Goal: Task Accomplishment & Management: Manage account settings

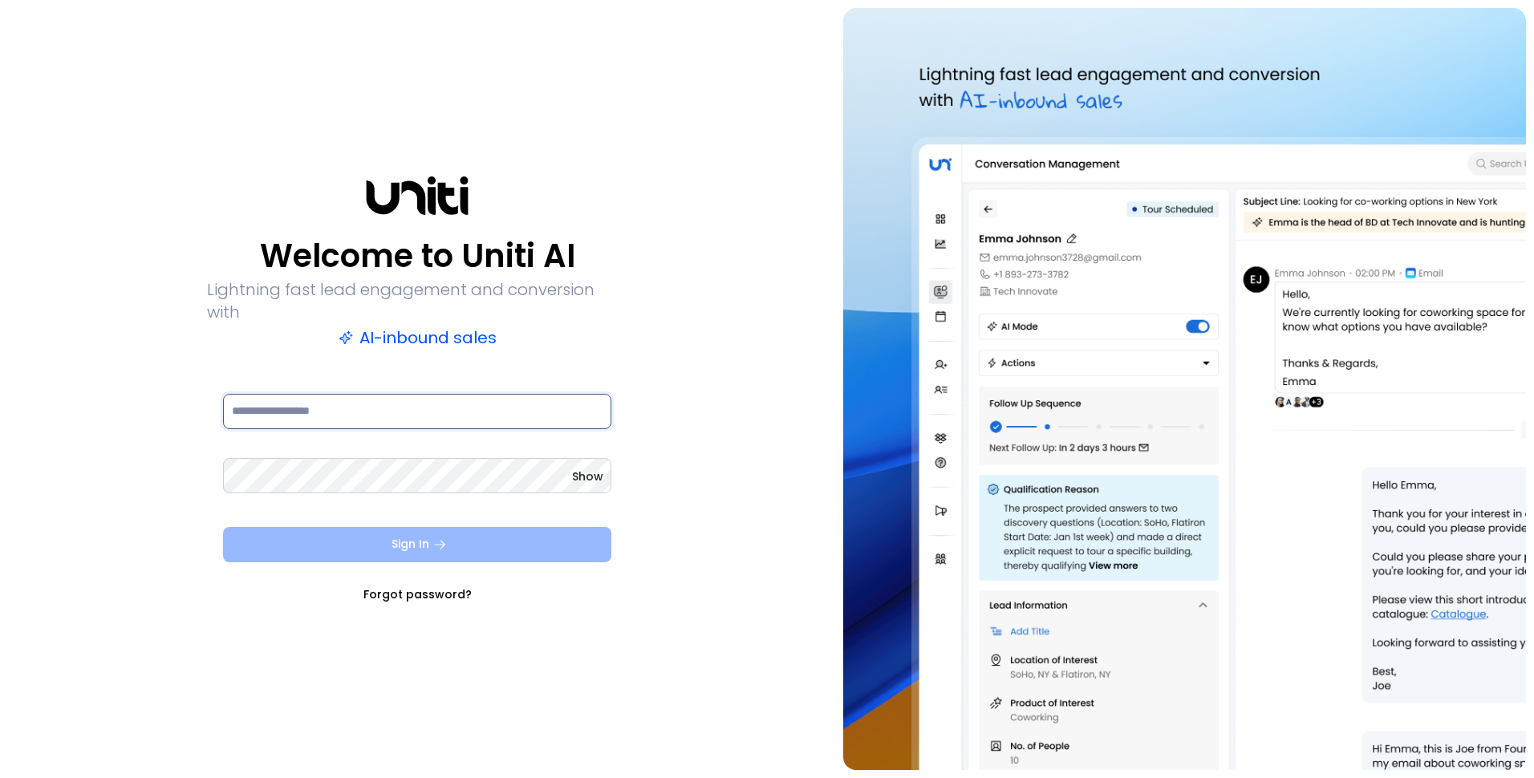
type input "**********"
click at [339, 527] on button "Sign In" at bounding box center [417, 544] width 388 height 35
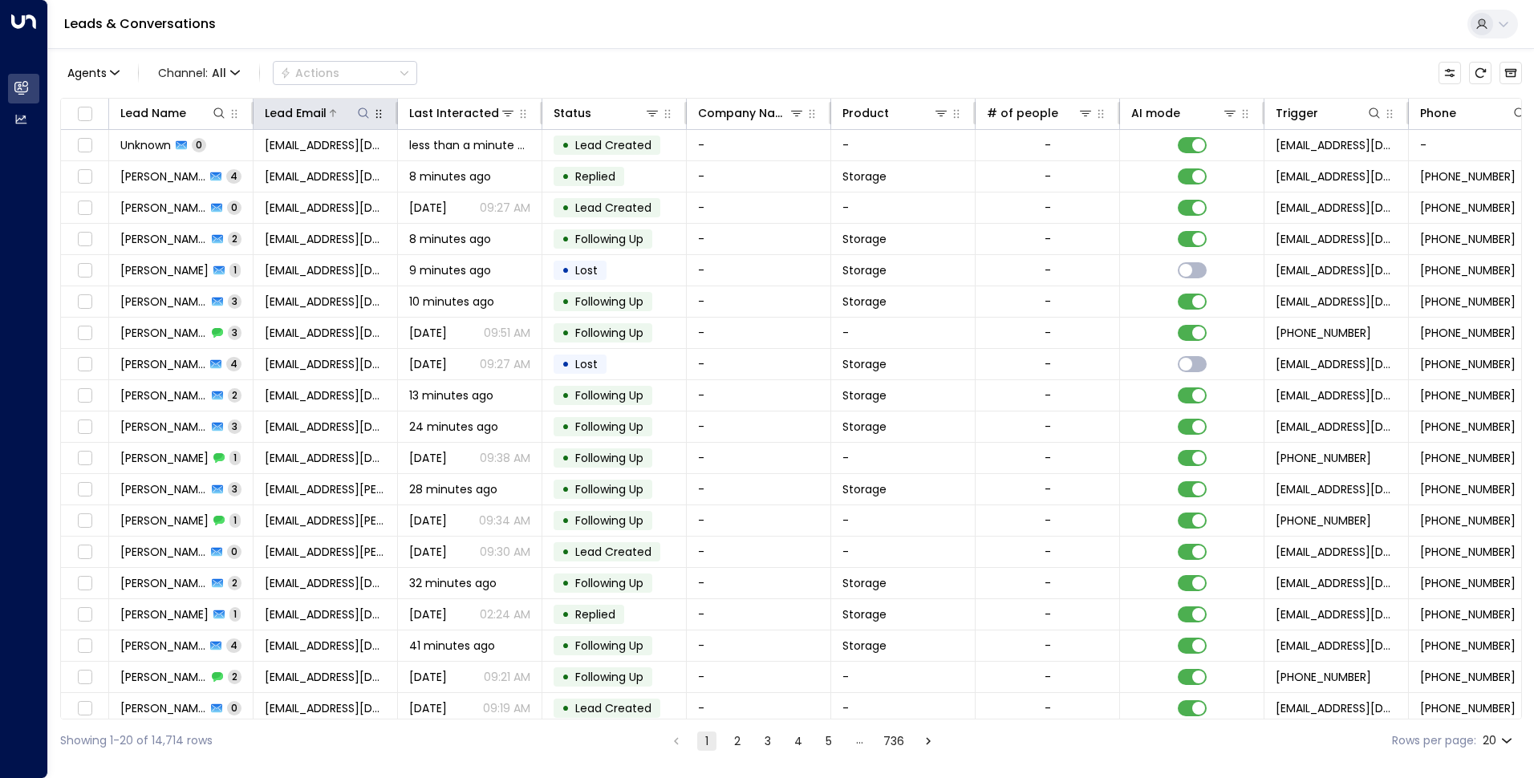
click at [363, 112] on icon at bounding box center [363, 113] width 13 height 13
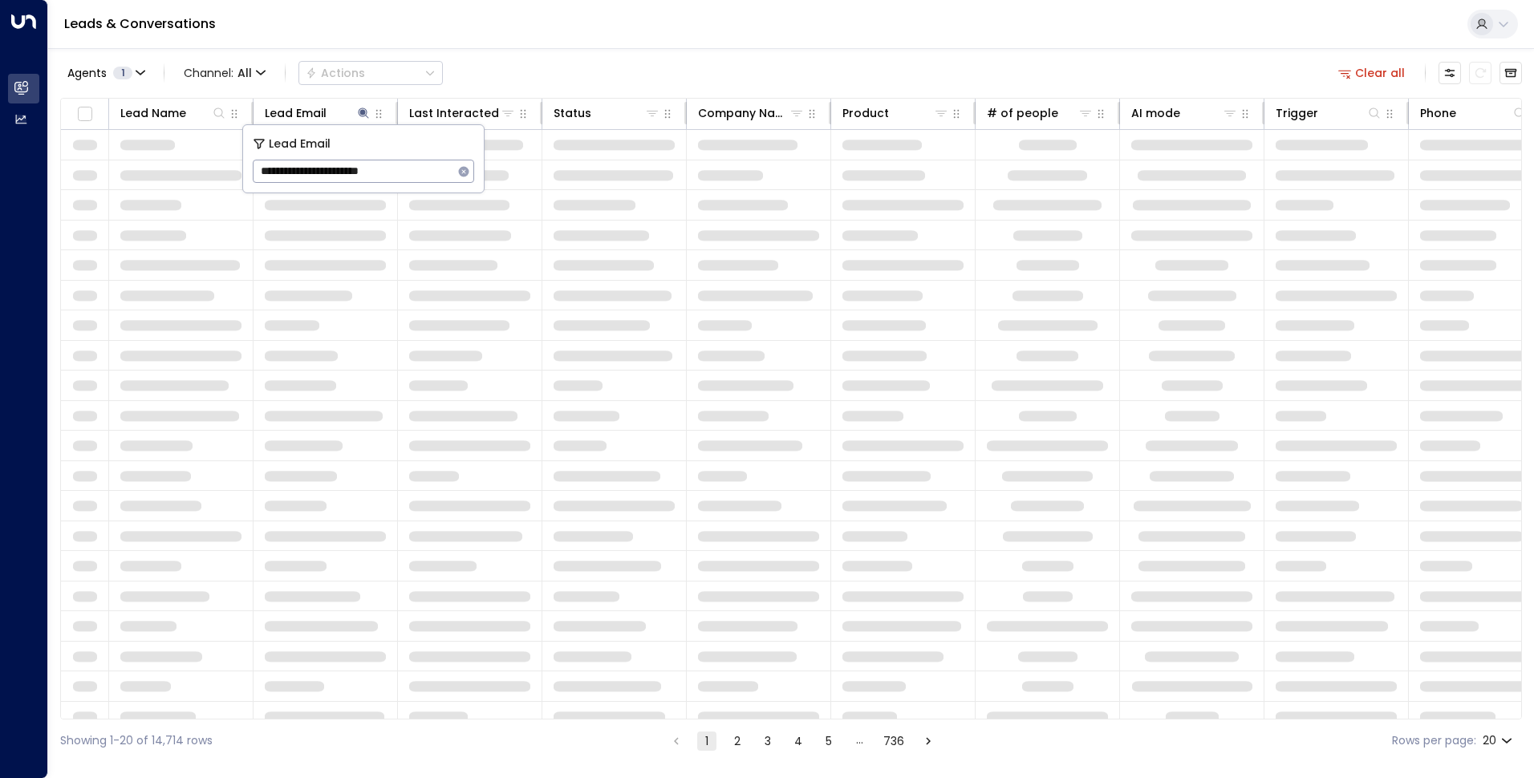
type input "**********"
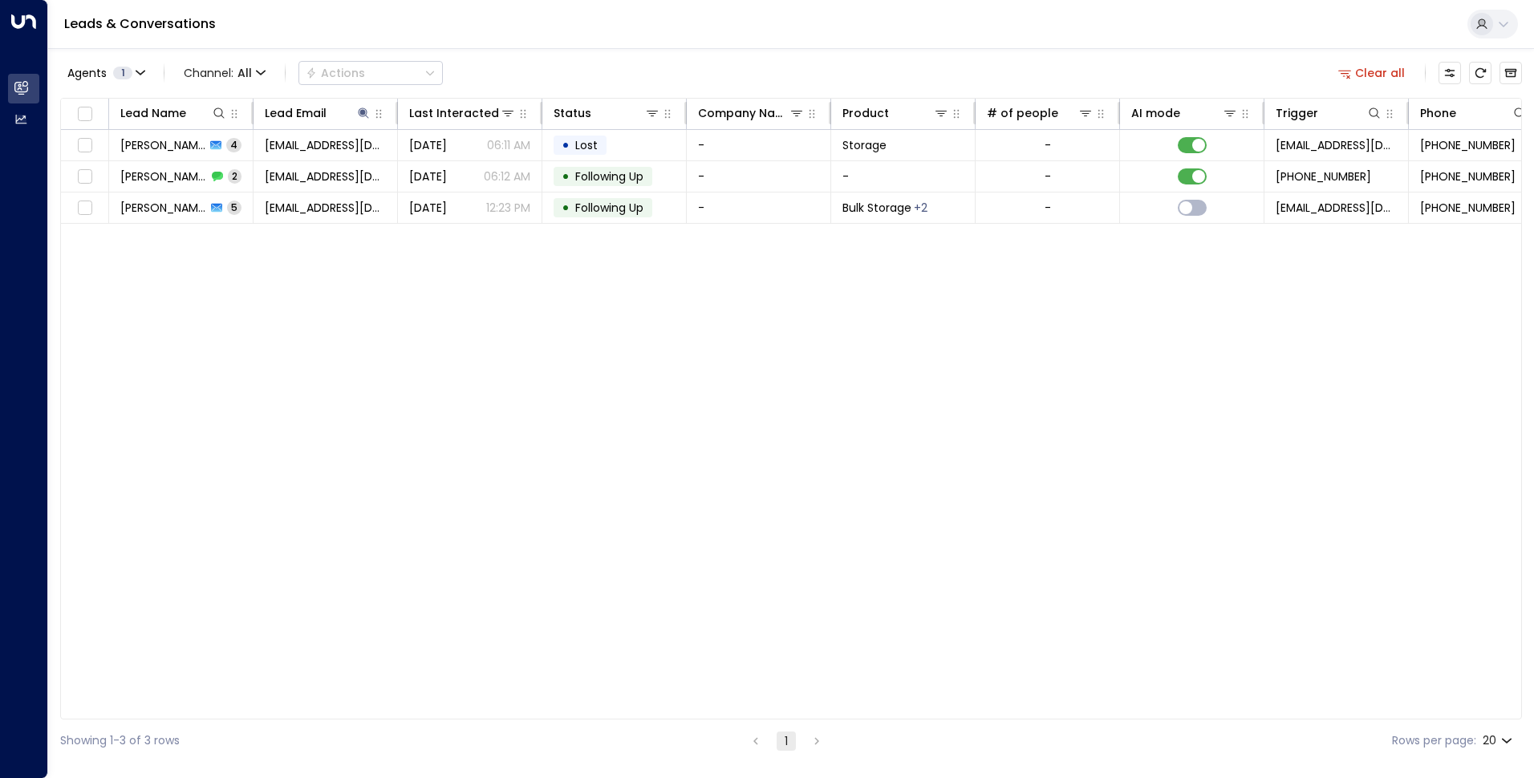
click at [723, 361] on div "Lead Name Lead Email Last Interacted Status Company Name Product # of people AI…" at bounding box center [791, 409] width 1462 height 622
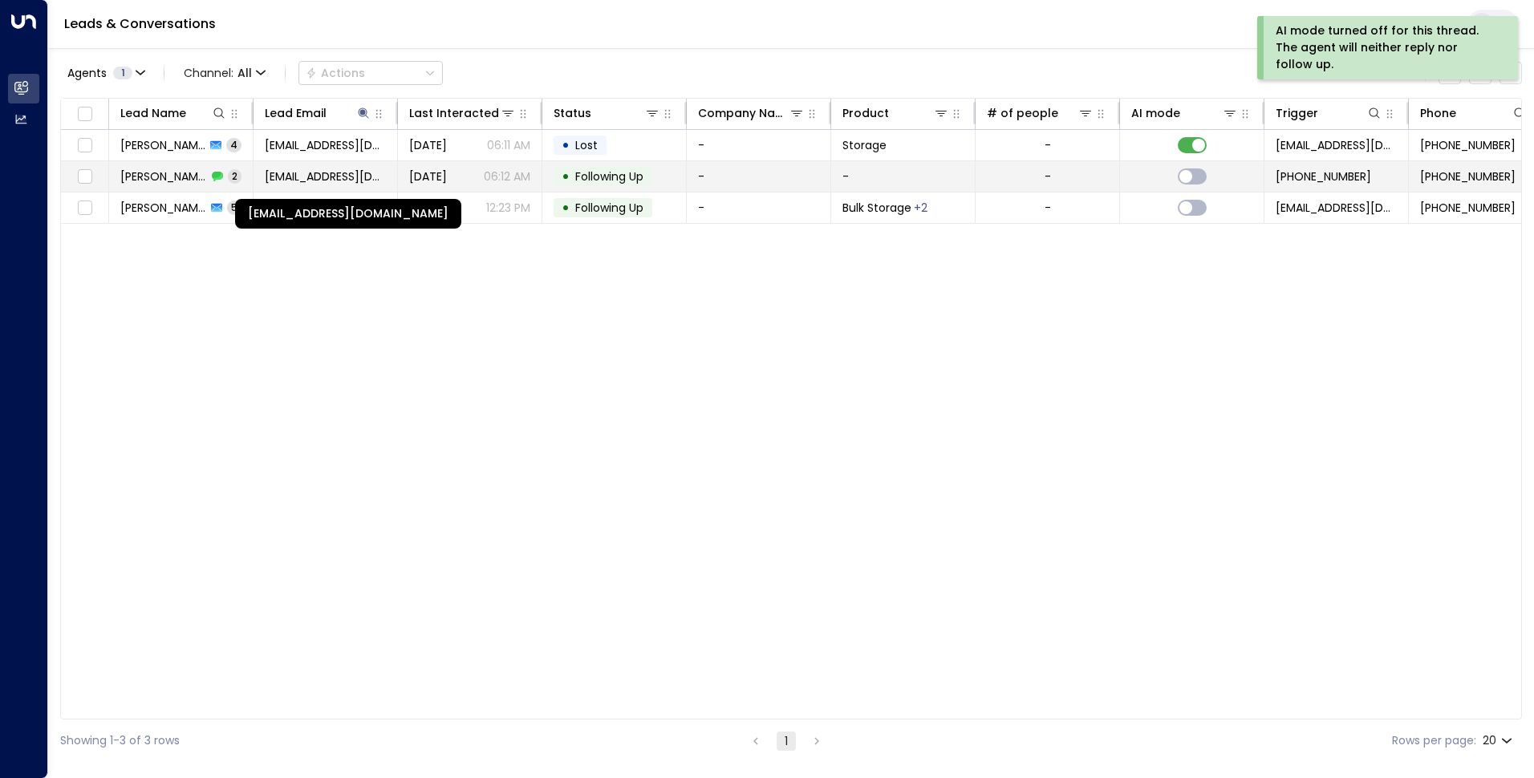
click at [356, 173] on span "[EMAIL_ADDRESS][DOMAIN_NAME]" at bounding box center [325, 176] width 121 height 16
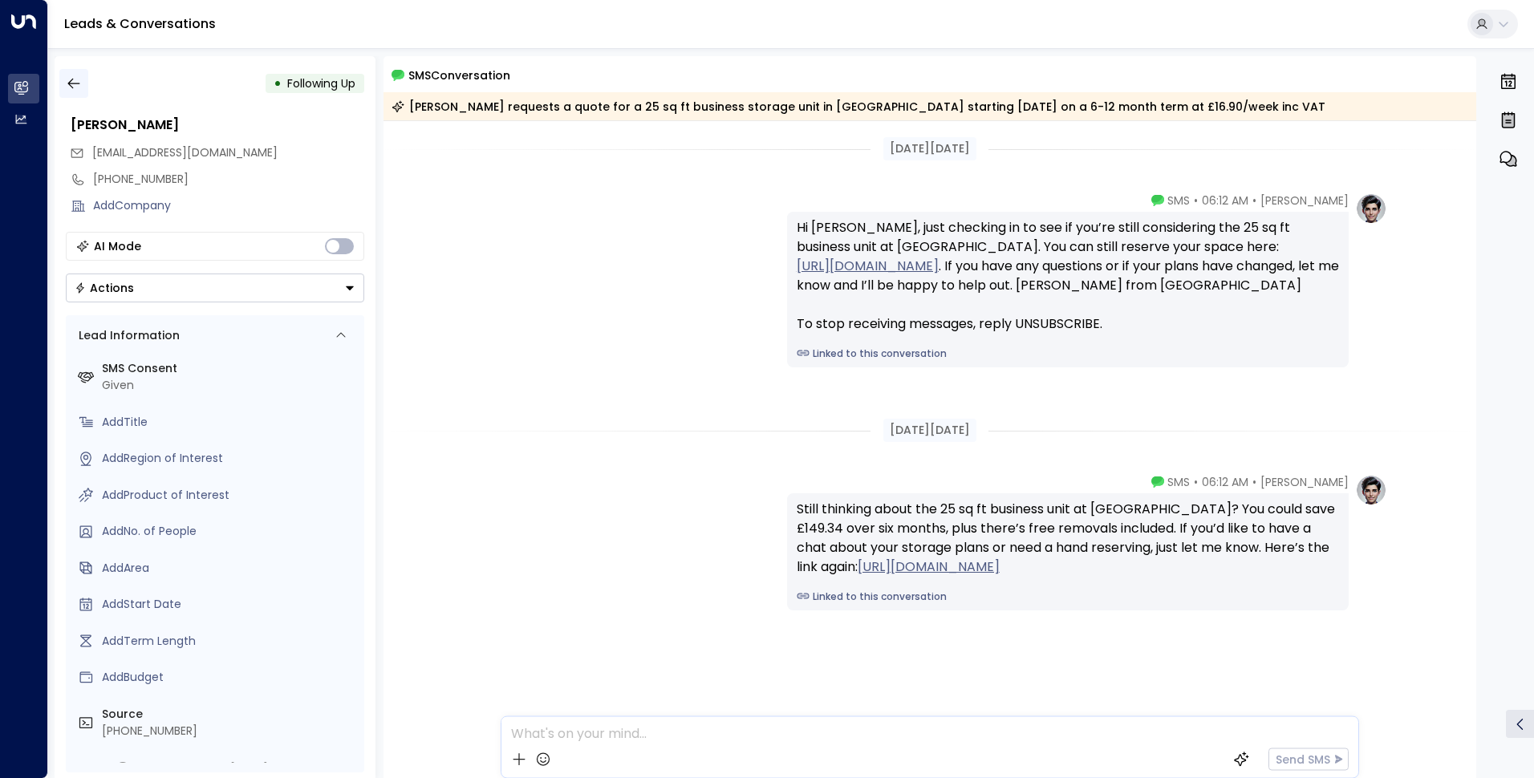
click at [67, 85] on icon "button" at bounding box center [74, 83] width 16 height 16
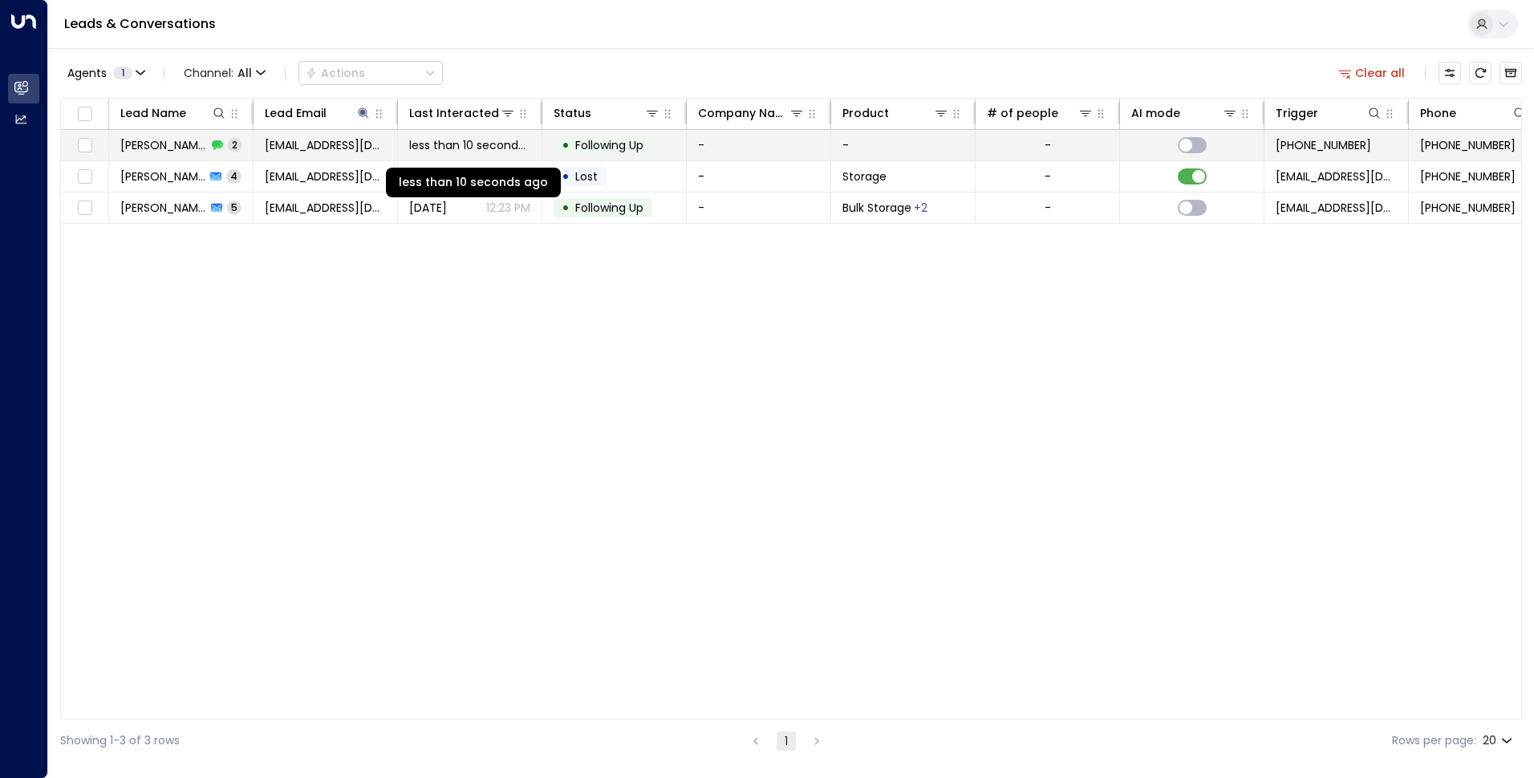
click at [469, 148] on span "less than 10 seconds ago" at bounding box center [469, 145] width 121 height 16
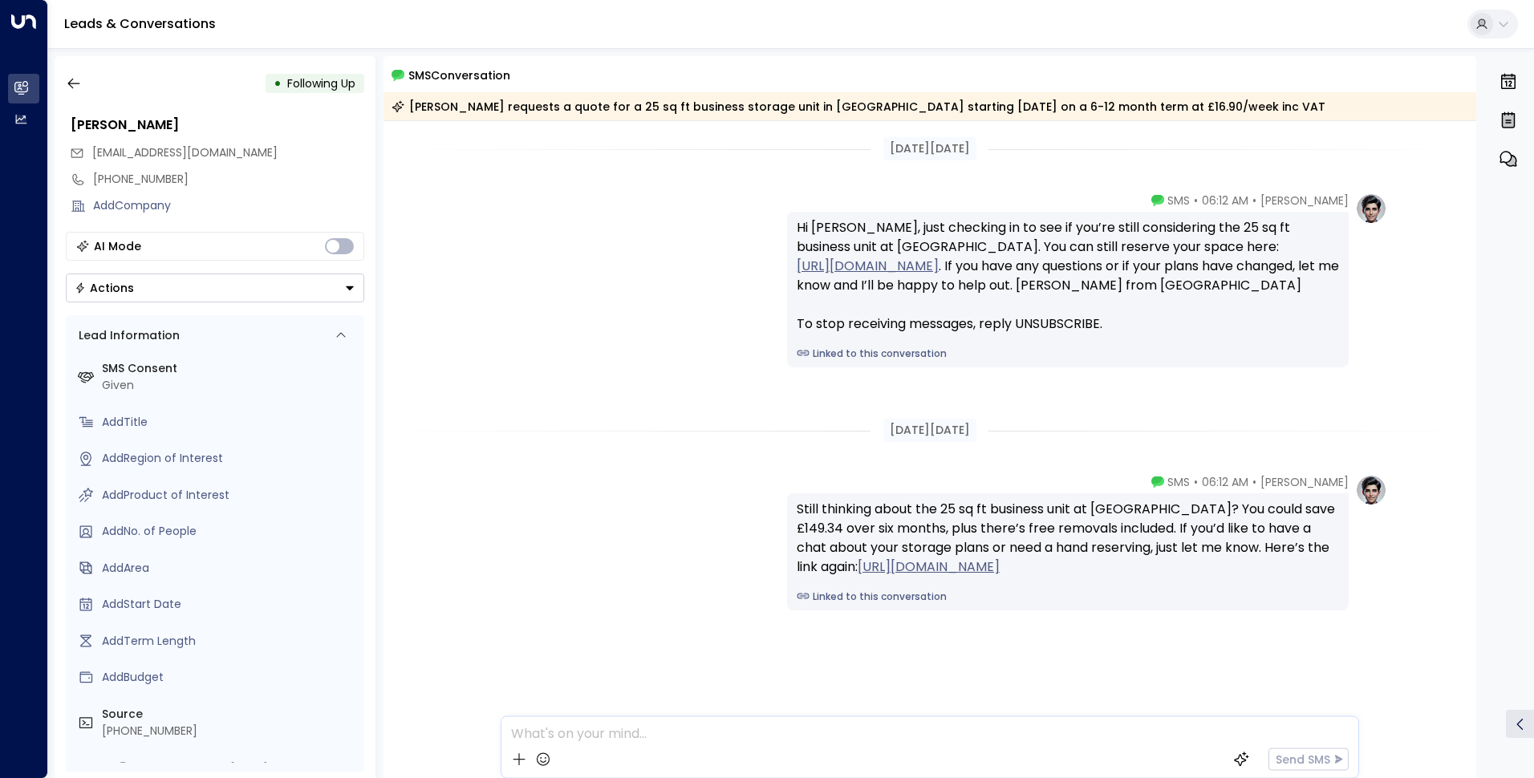
click at [310, 296] on button "Actions" at bounding box center [215, 288] width 298 height 29
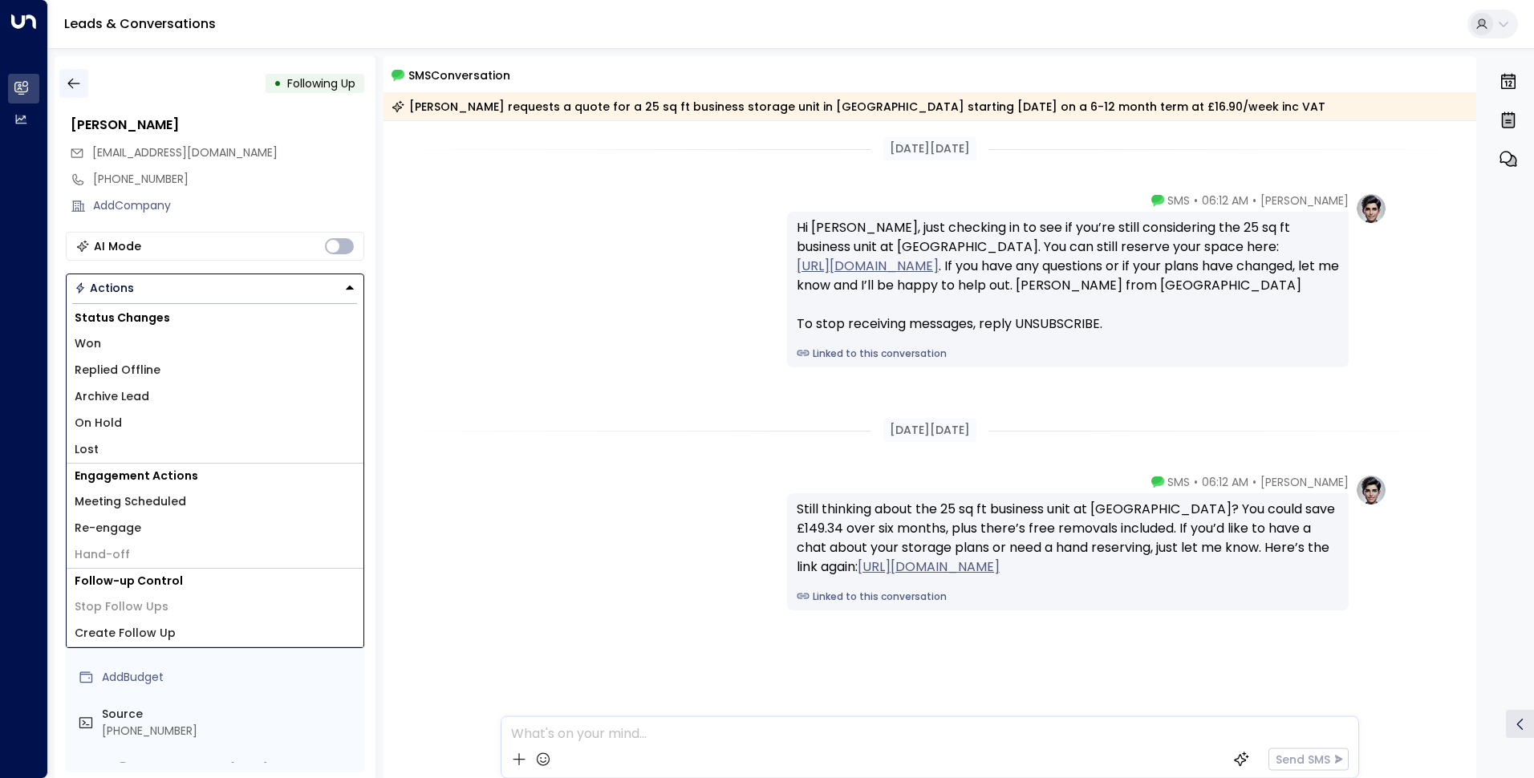
click at [72, 87] on icon "button" at bounding box center [74, 83] width 16 height 16
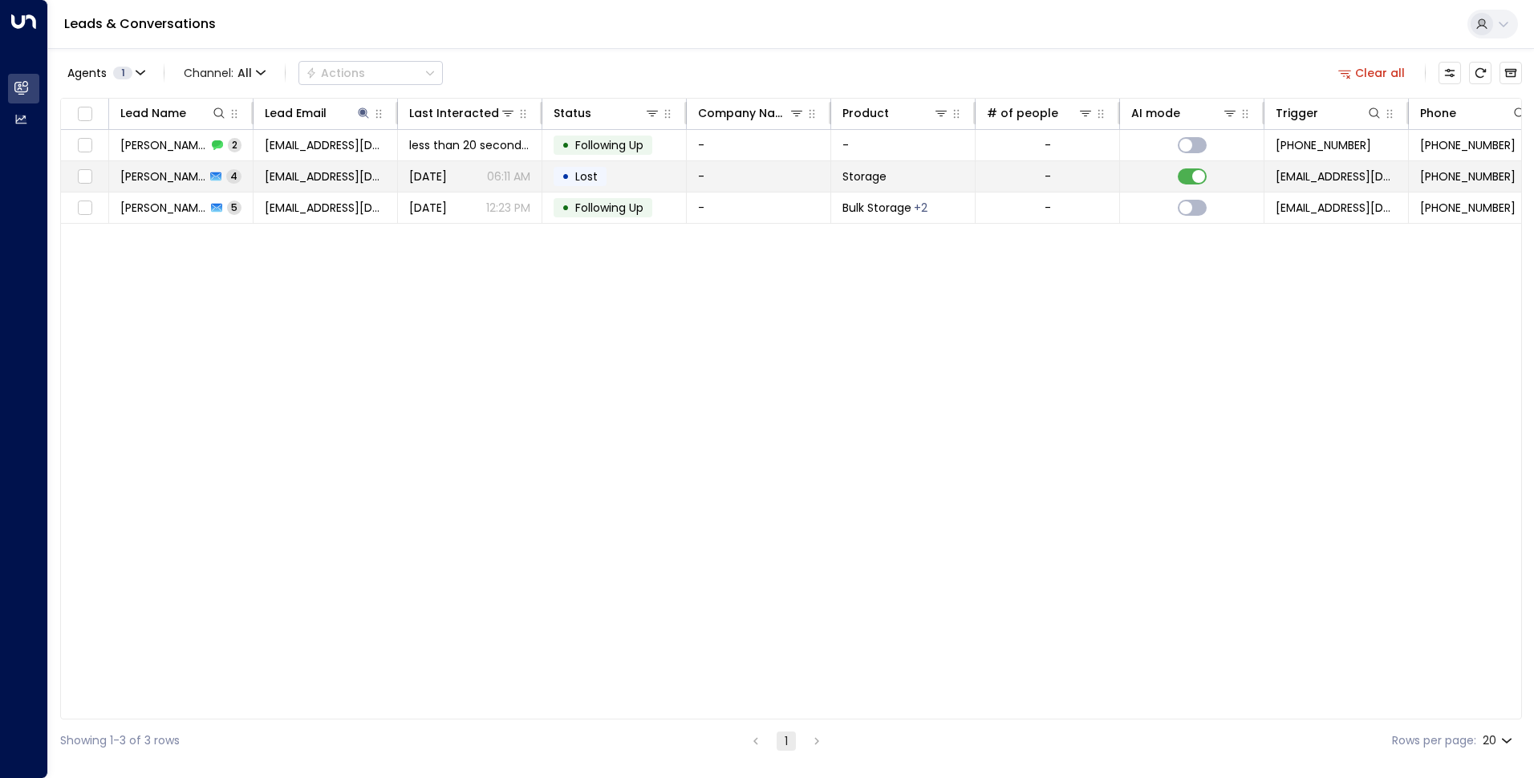
click at [592, 177] on span "Lost" at bounding box center [586, 176] width 22 height 16
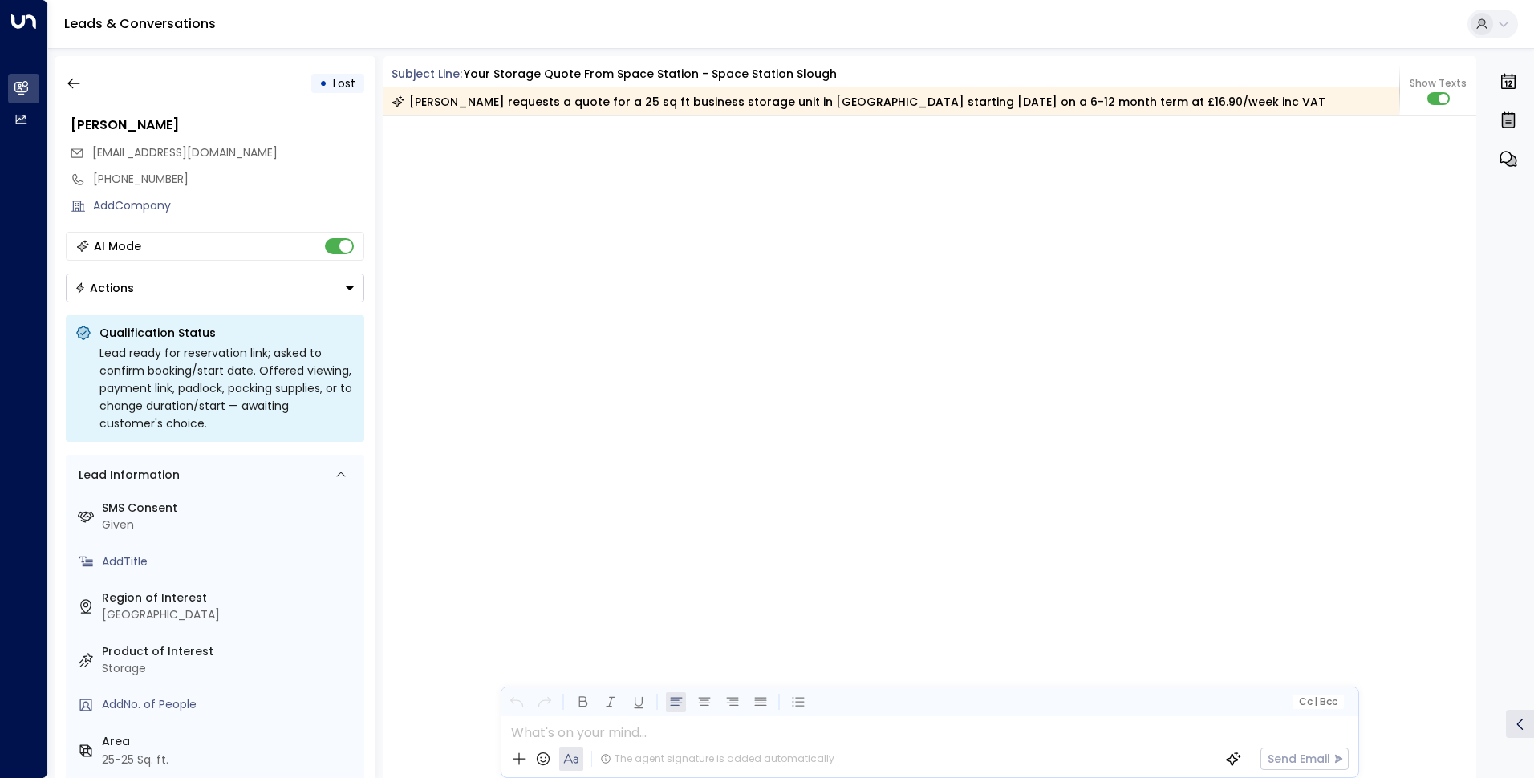
scroll to position [3113, 0]
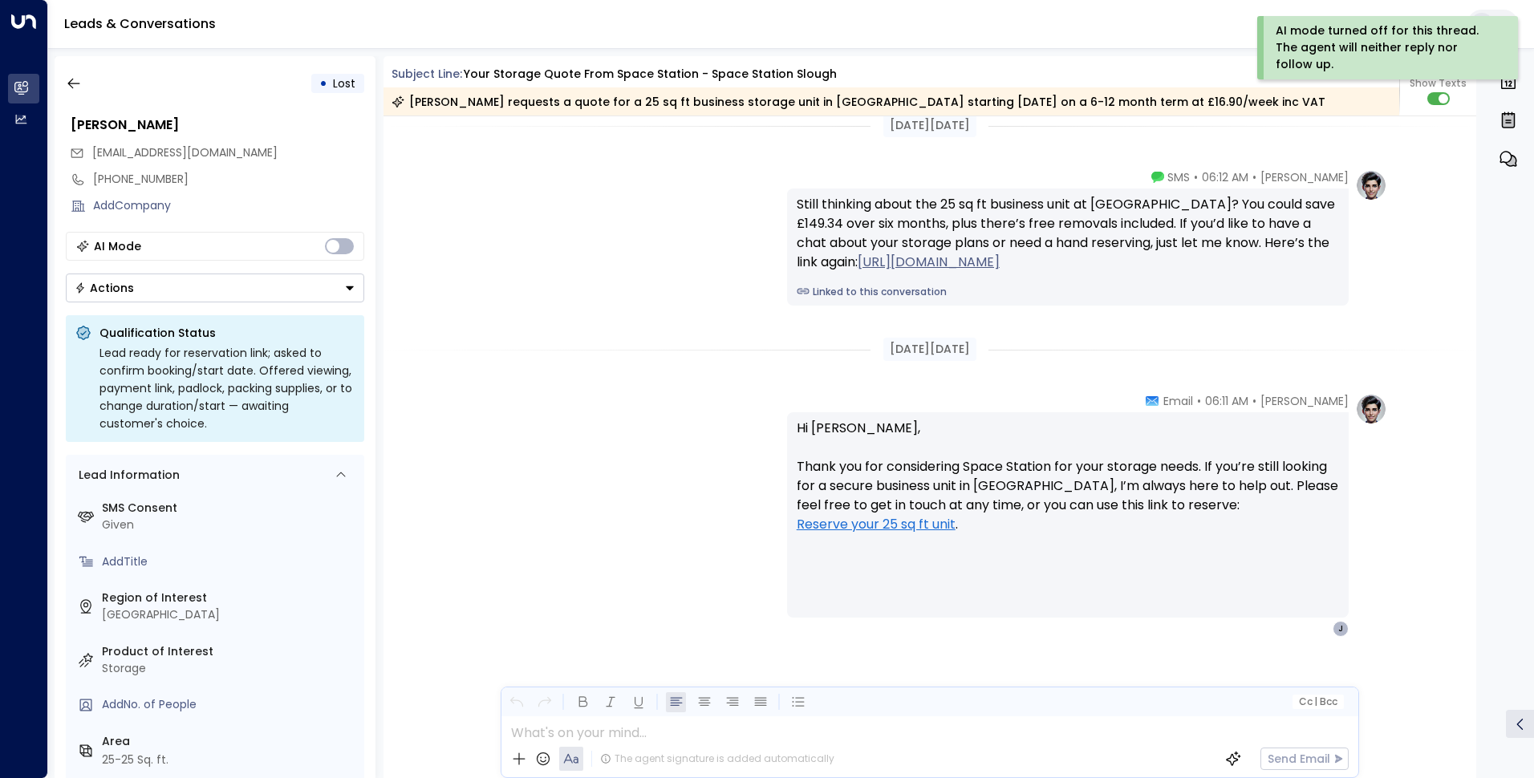
click at [254, 294] on button "Actions" at bounding box center [215, 288] width 298 height 29
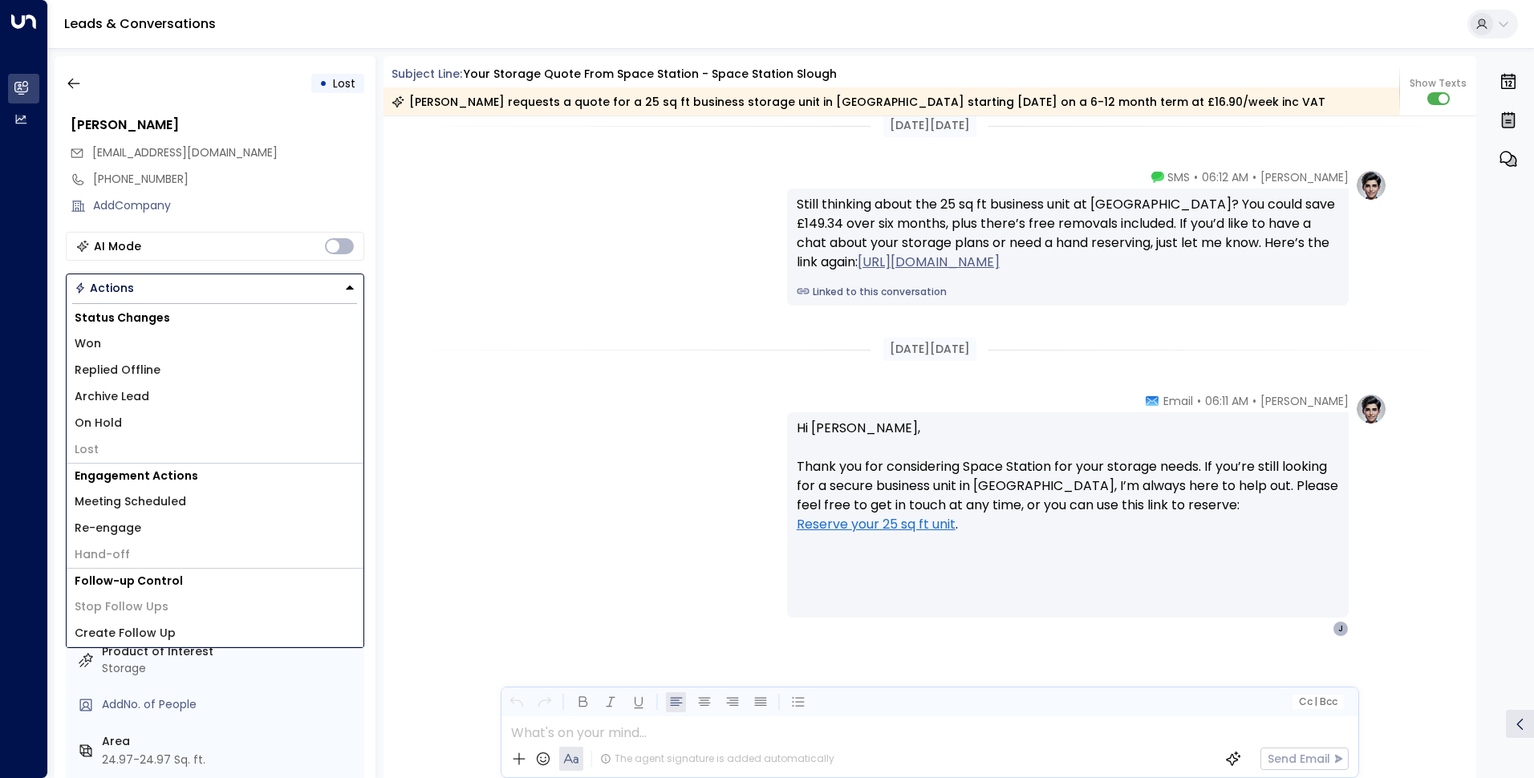
click at [390, 149] on div "[DATE][DATE]" at bounding box center [931, 125] width 1094 height 55
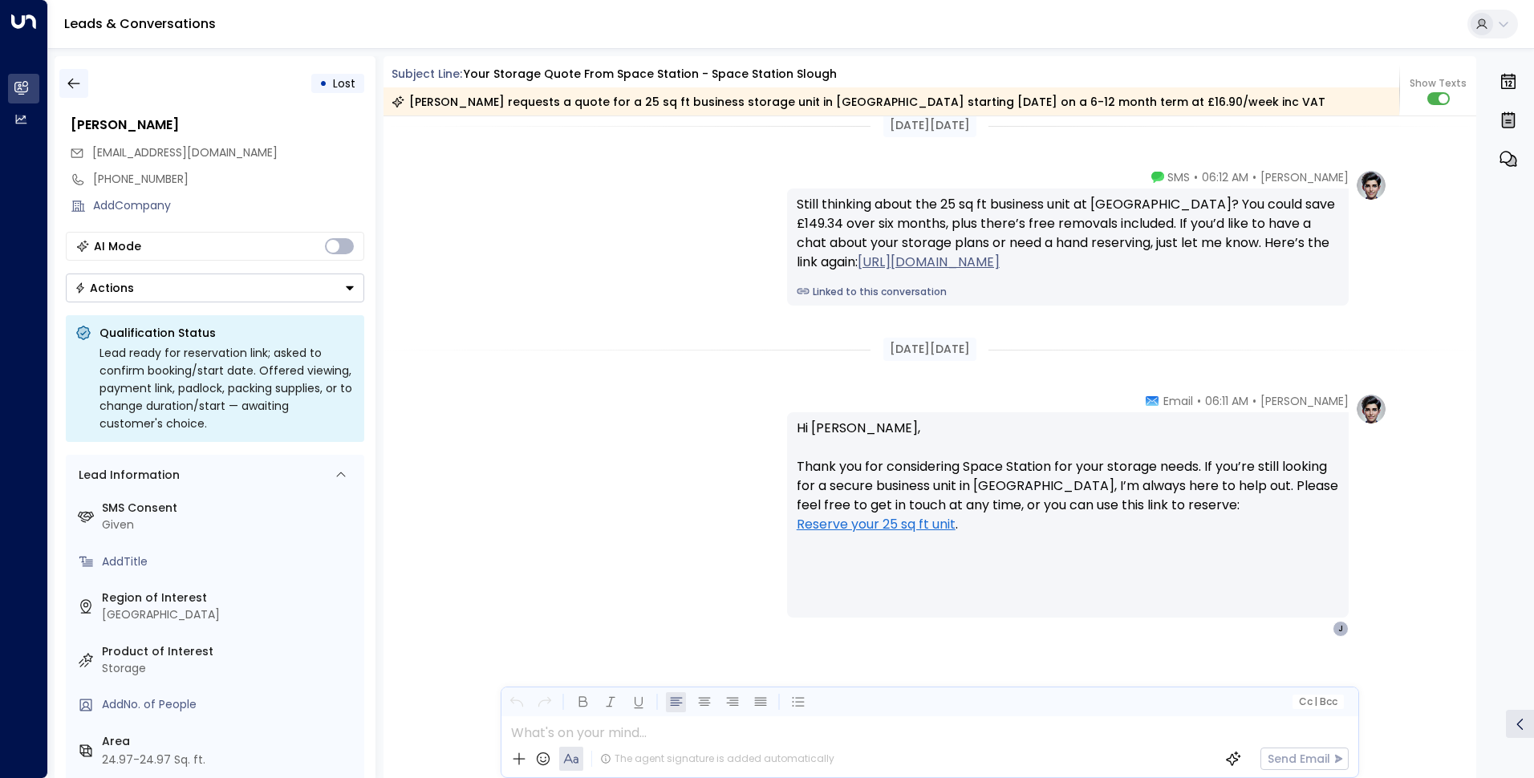
click at [80, 81] on icon "button" at bounding box center [74, 83] width 16 height 16
